Goal: Find specific page/section: Find specific page/section

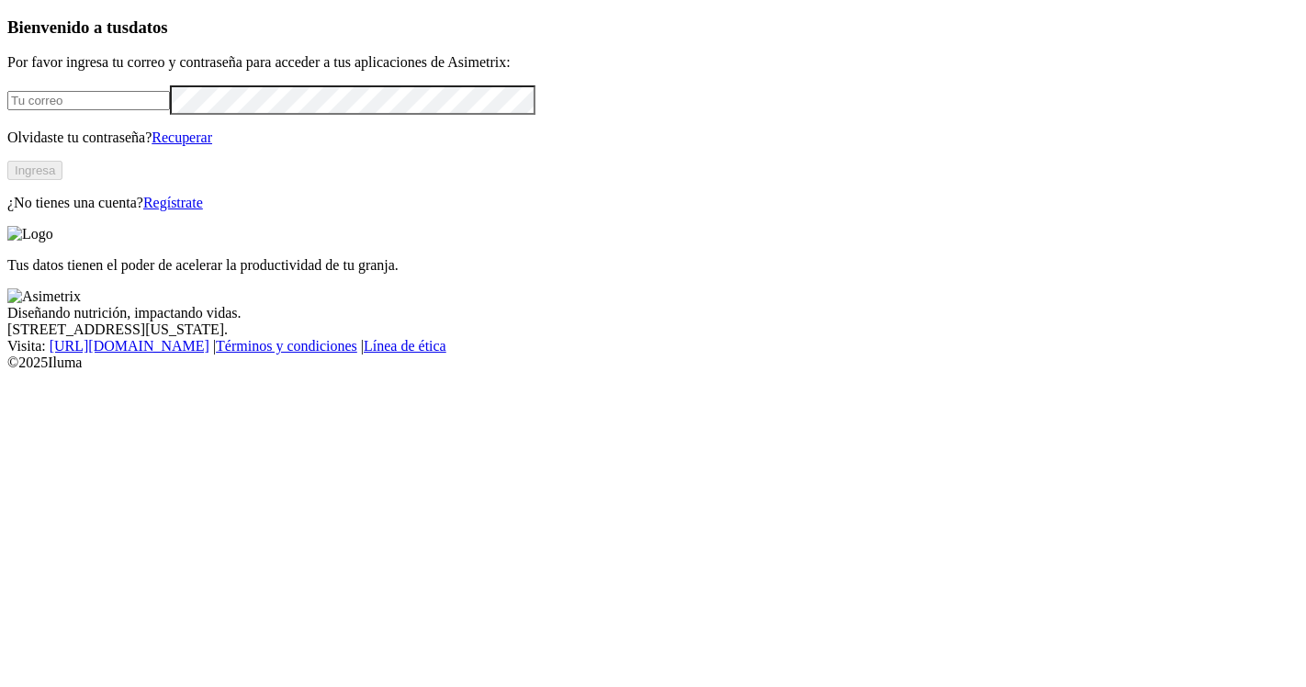
type input "[EMAIL_ADDRESS][PERSON_NAME][DOMAIN_NAME]"
click at [62, 180] on button "Ingresa" at bounding box center [34, 170] width 55 height 19
